Goal: Find specific page/section: Find specific page/section

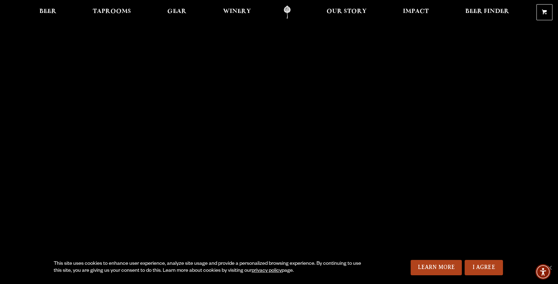
scroll to position [3, 0]
click at [123, 11] on span "Taprooms" at bounding box center [112, 12] width 38 height 6
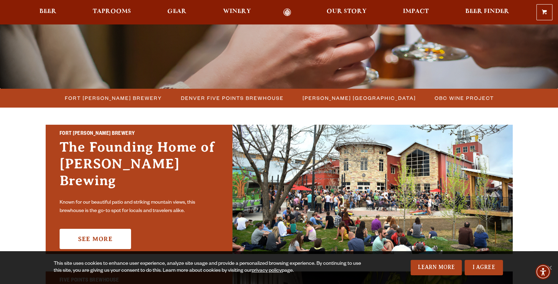
scroll to position [159, 0]
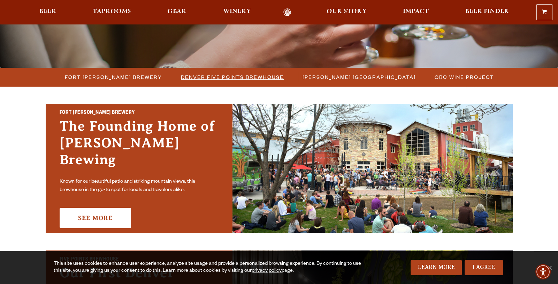
click at [230, 76] on span "Denver Five Points Brewhouse" at bounding box center [232, 77] width 103 height 10
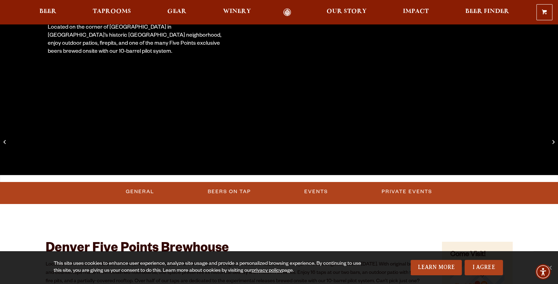
scroll to position [163, 0]
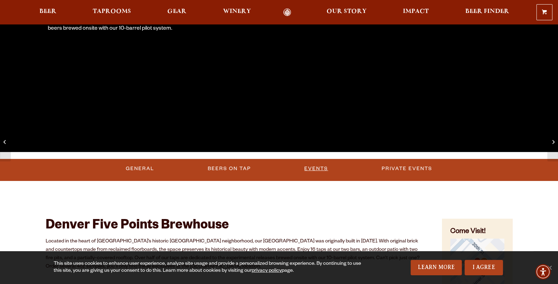
click at [311, 169] on link "Events" at bounding box center [316, 168] width 29 height 16
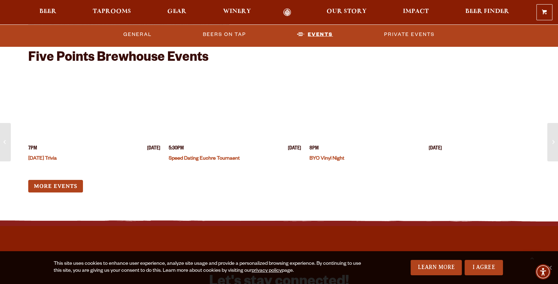
scroll to position [2202, 0]
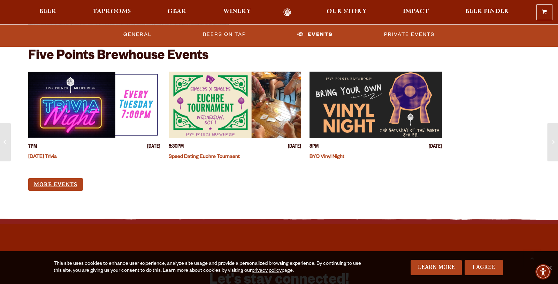
click at [62, 182] on link "More Events" at bounding box center [55, 184] width 55 height 13
click at [389, 36] on link "Private Events" at bounding box center [410, 34] width 56 height 16
